Goal: Find specific page/section: Find specific page/section

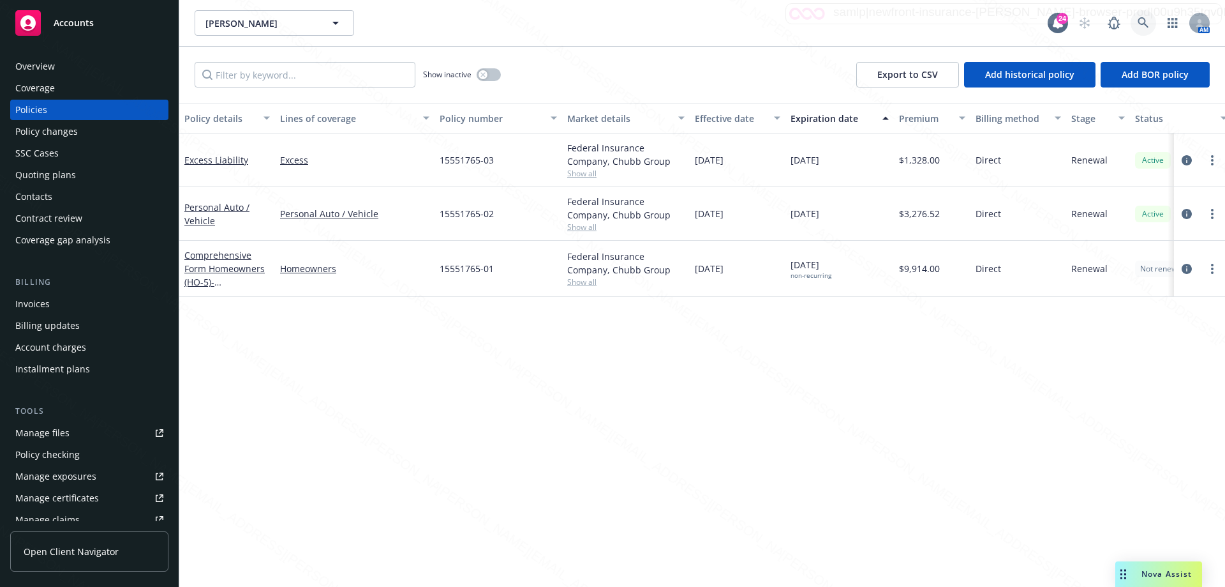
click at [1151, 26] on link at bounding box center [1144, 23] width 26 height 26
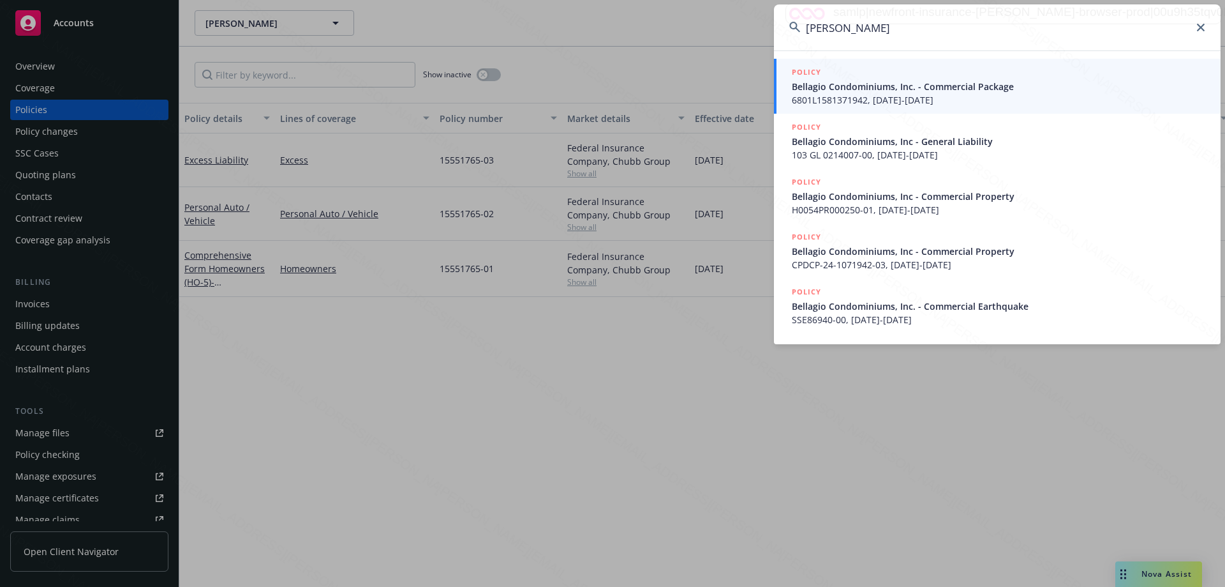
drag, startPoint x: 830, startPoint y: 31, endPoint x: 800, endPoint y: 33, distance: 30.1
click at [800, 33] on div "[PERSON_NAME]" at bounding box center [997, 27] width 447 height 46
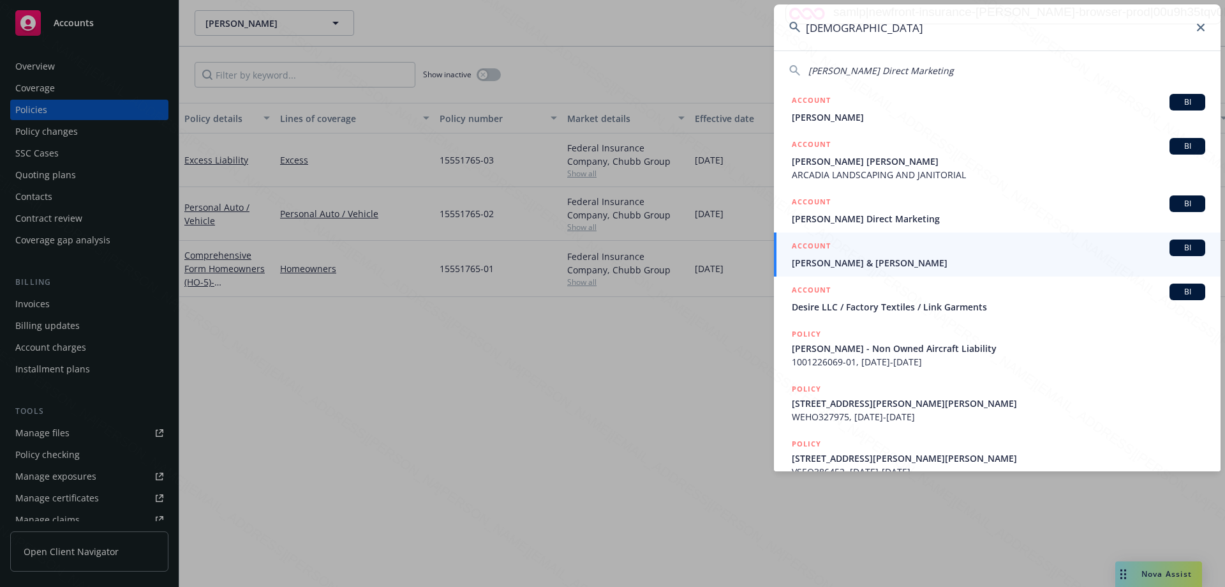
type input "[DEMOGRAPHIC_DATA]"
